Goal: Check status

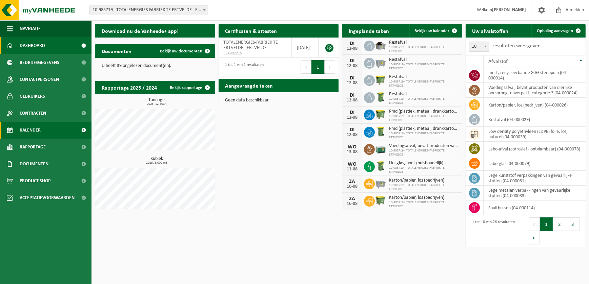
click at [21, 132] on span "Kalender" at bounding box center [30, 130] width 21 height 17
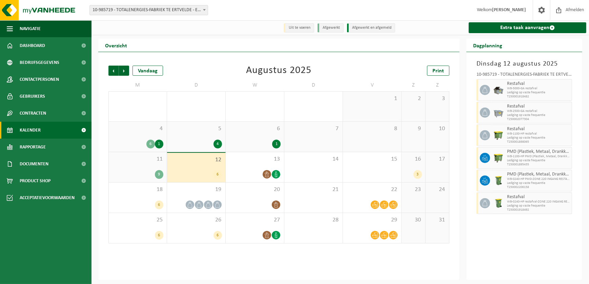
click at [158, 176] on div "9" at bounding box center [159, 174] width 8 height 9
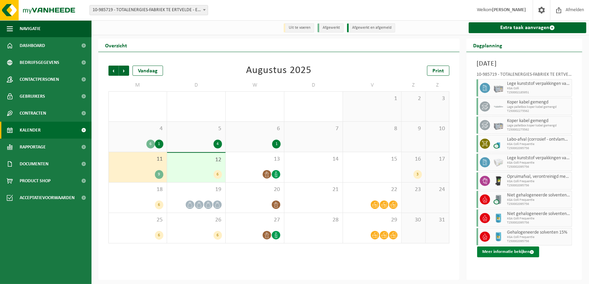
click at [504, 253] on button "Meer informatie bekijken" at bounding box center [508, 252] width 62 height 11
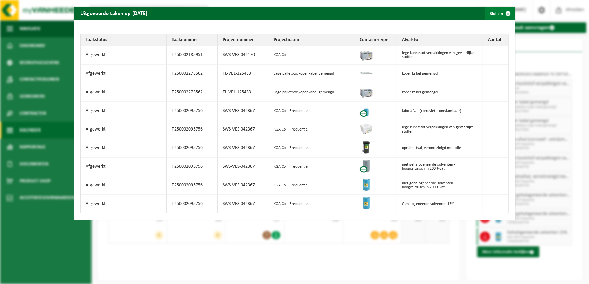
click at [505, 13] on span "button" at bounding box center [508, 14] width 14 height 14
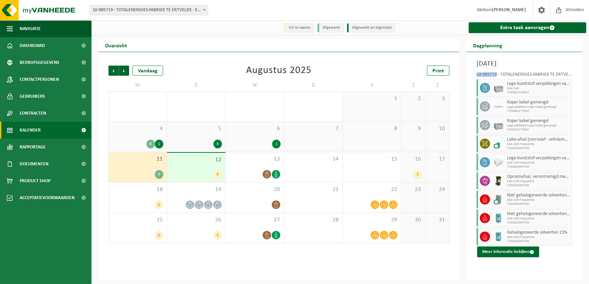
drag, startPoint x: 477, startPoint y: 76, endPoint x: 496, endPoint y: 75, distance: 19.7
click at [496, 75] on div "10-985719 - TOTALENERGIES-FABRIEK TE ERTVELDE - ERTVELDE" at bounding box center [524, 75] width 96 height 7
copy div "10-985719"
click at [418, 174] on div "3" at bounding box center [417, 174] width 8 height 9
